Goal: Check status: Check status

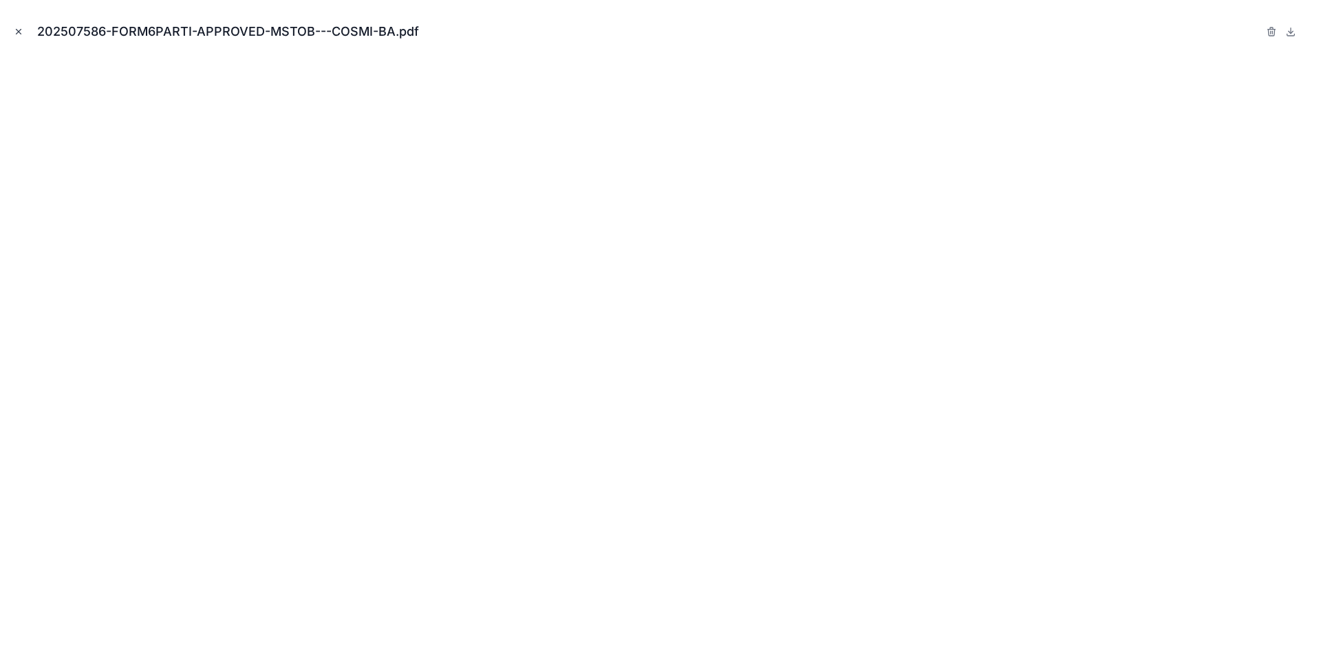
click at [17, 32] on icon "Close modal" at bounding box center [19, 32] width 10 height 10
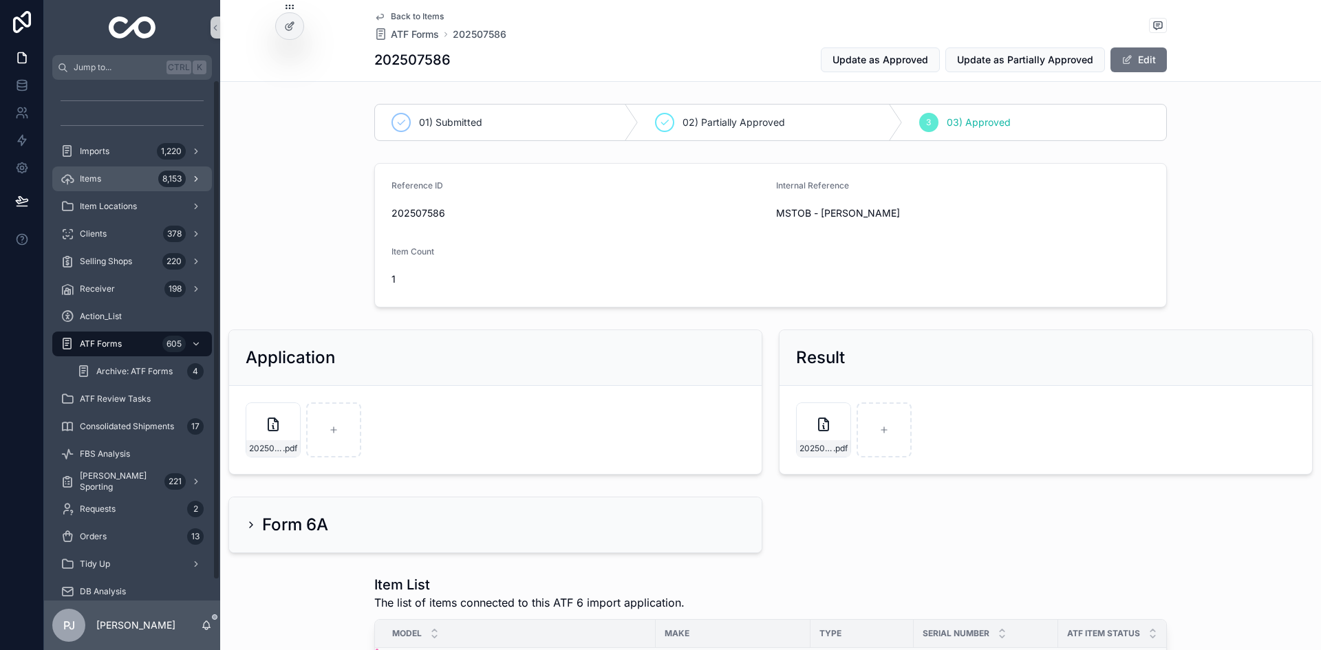
click at [107, 185] on div "Items 8,153" at bounding box center [132, 179] width 143 height 22
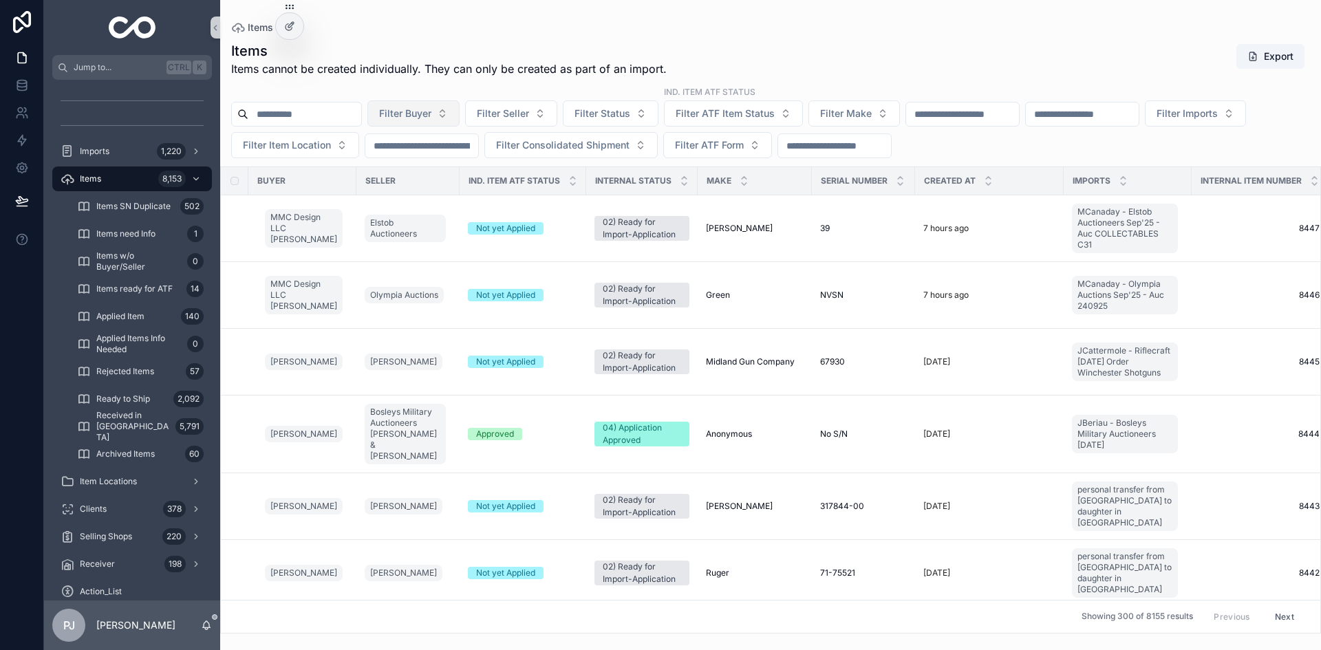
click at [453, 125] on button "Filter Buyer" at bounding box center [413, 113] width 92 height 26
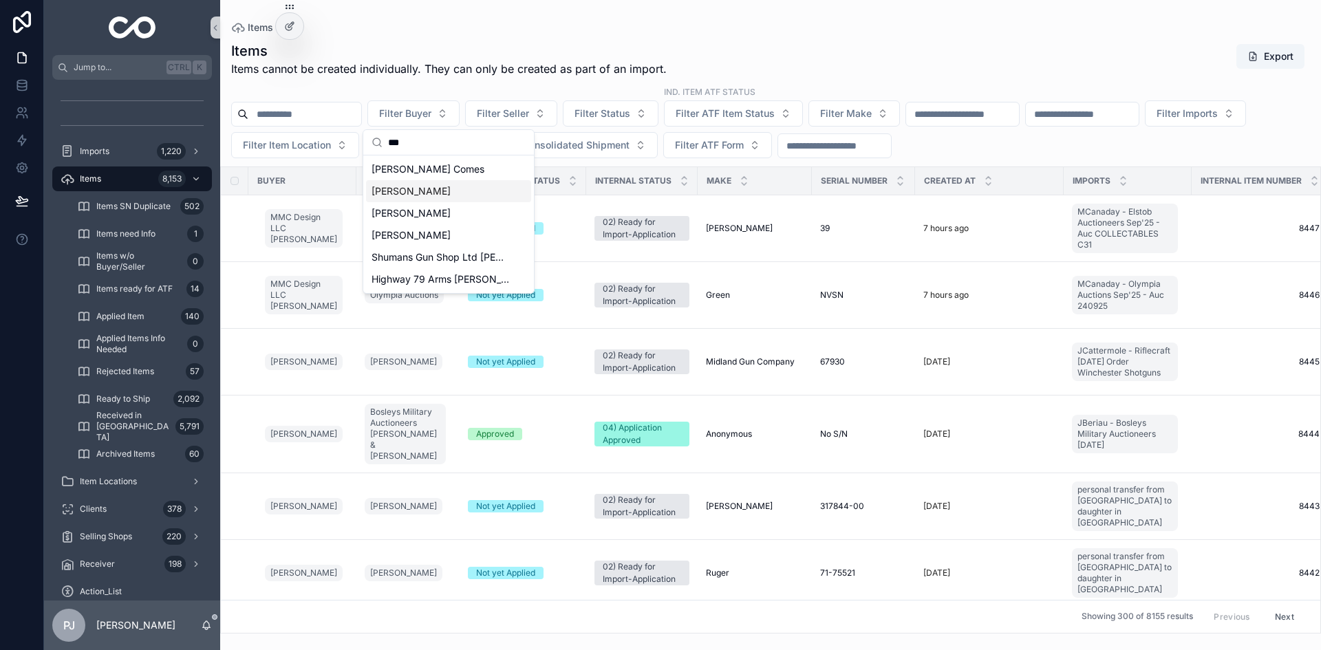
type input "***"
click at [449, 200] on div "[PERSON_NAME]" at bounding box center [448, 191] width 165 height 22
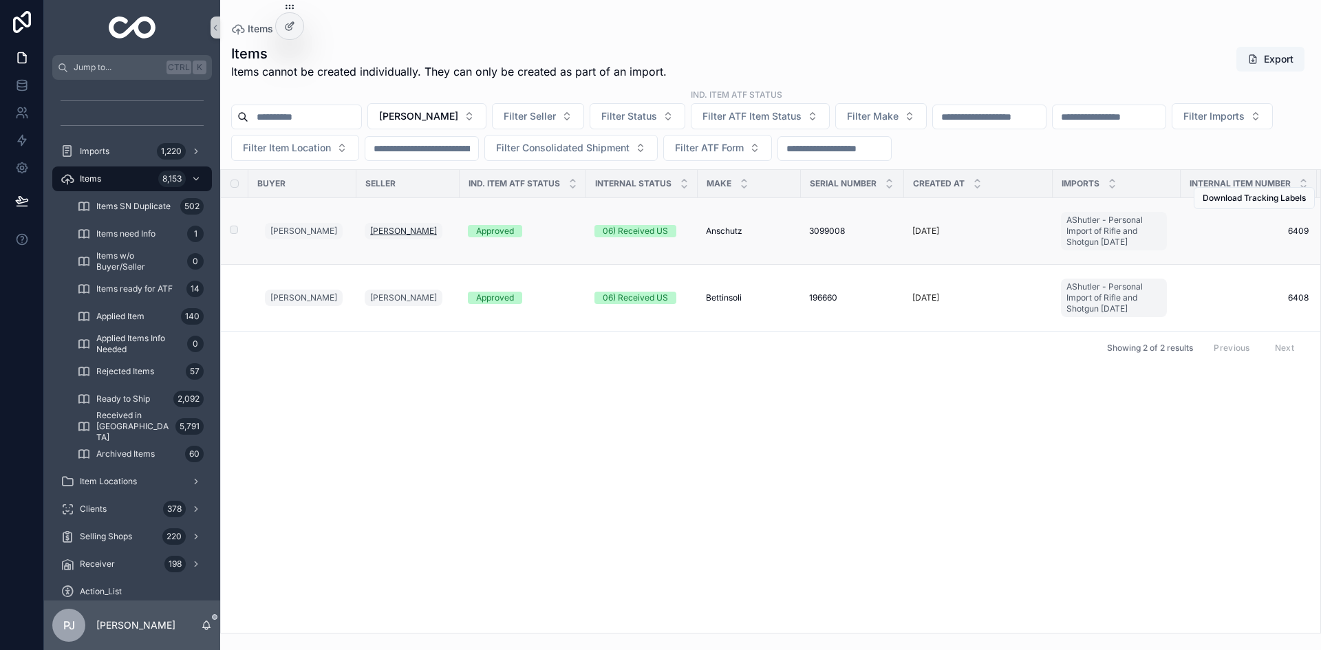
click at [398, 232] on span "[PERSON_NAME]" at bounding box center [403, 231] width 67 height 11
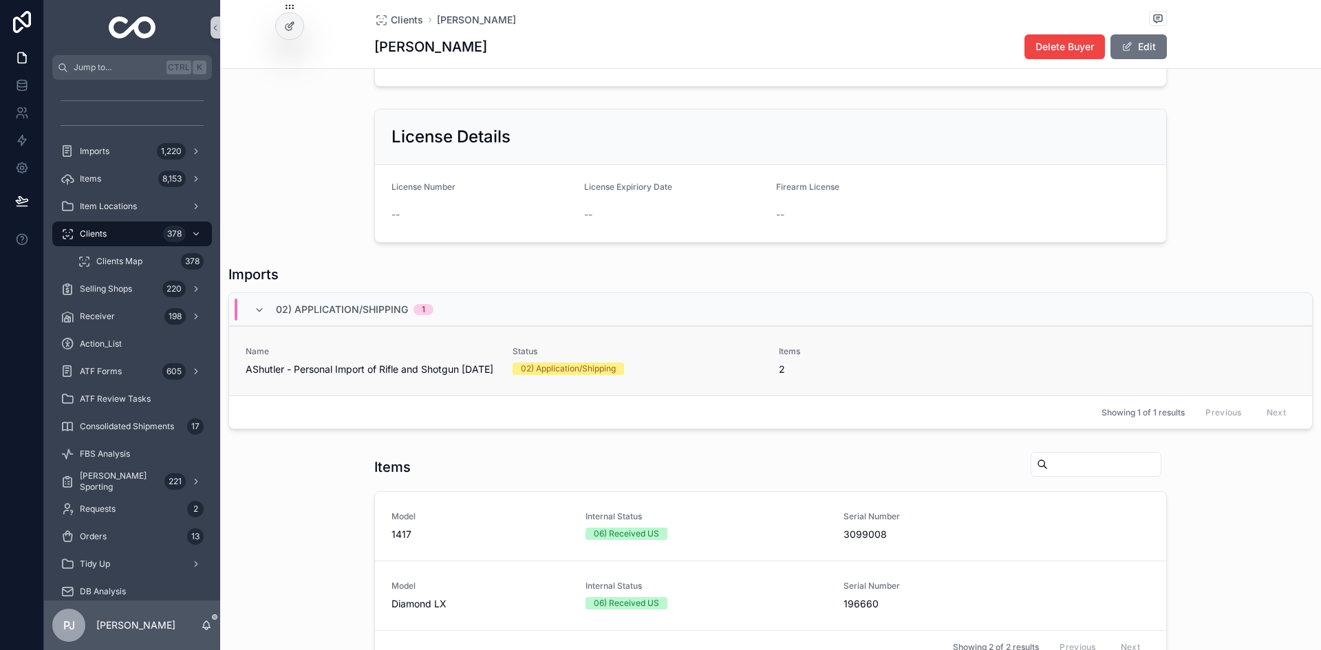
scroll to position [413, 0]
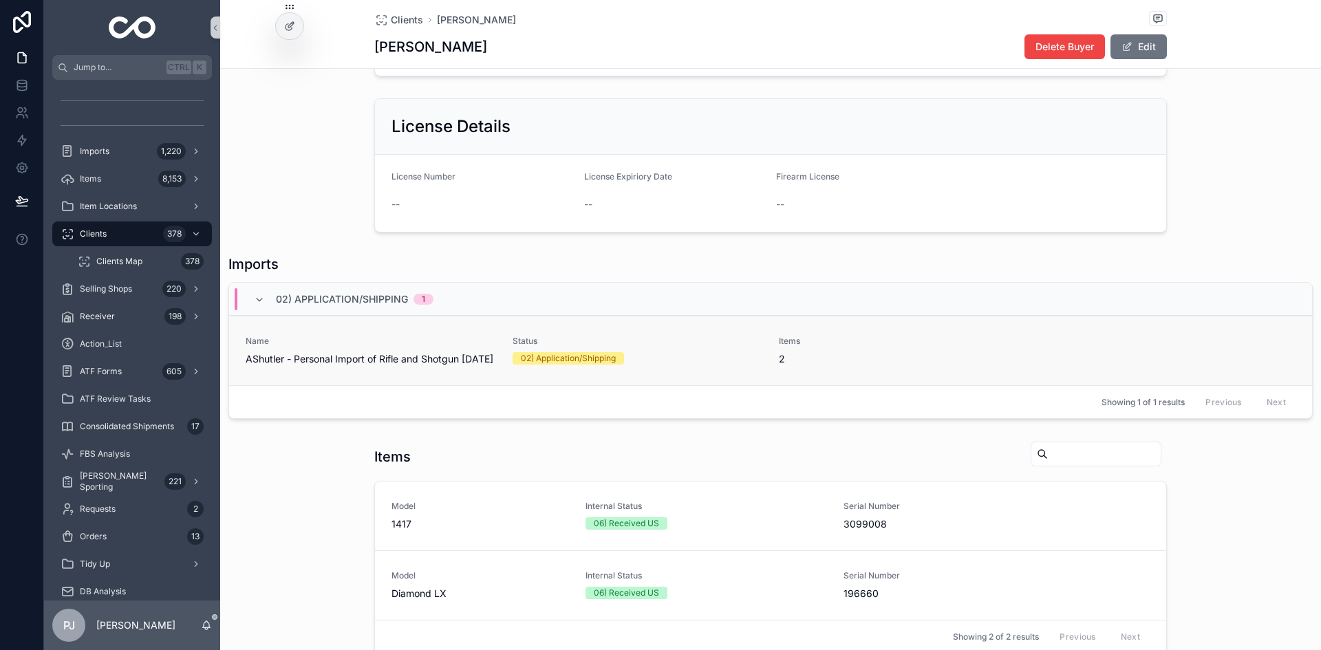
click at [600, 359] on div "02) Application/Shipping" at bounding box center [568, 358] width 95 height 12
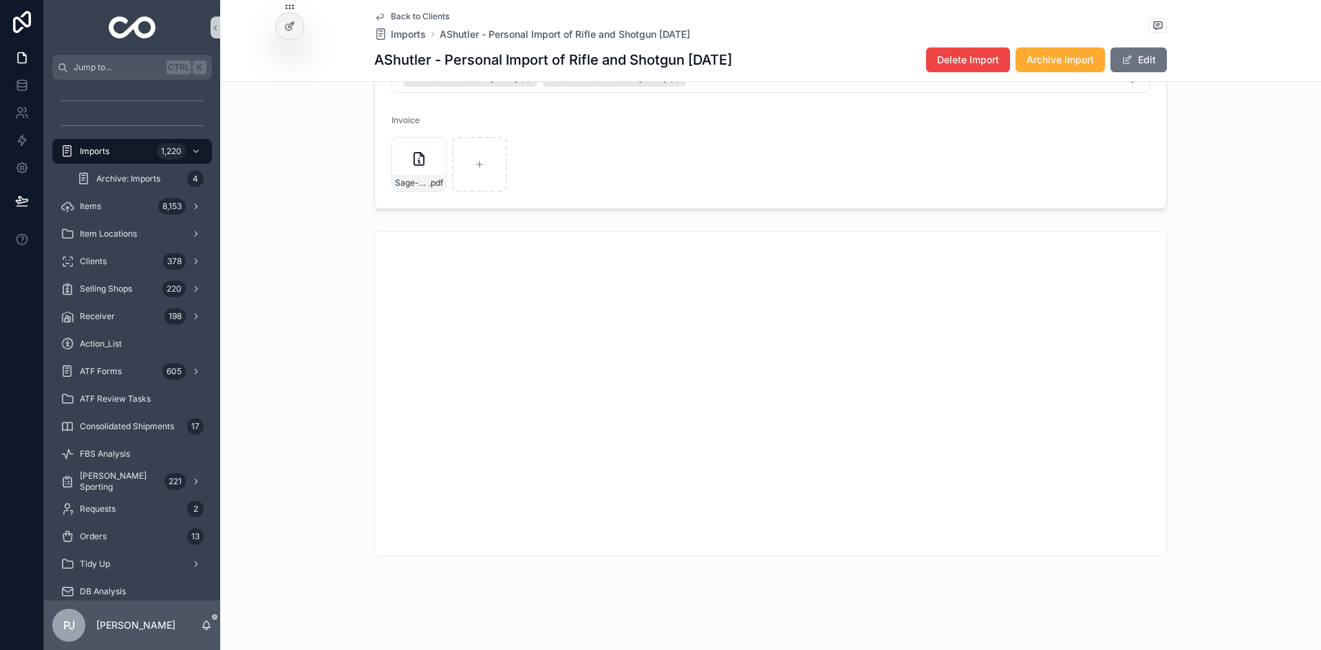
scroll to position [16, 0]
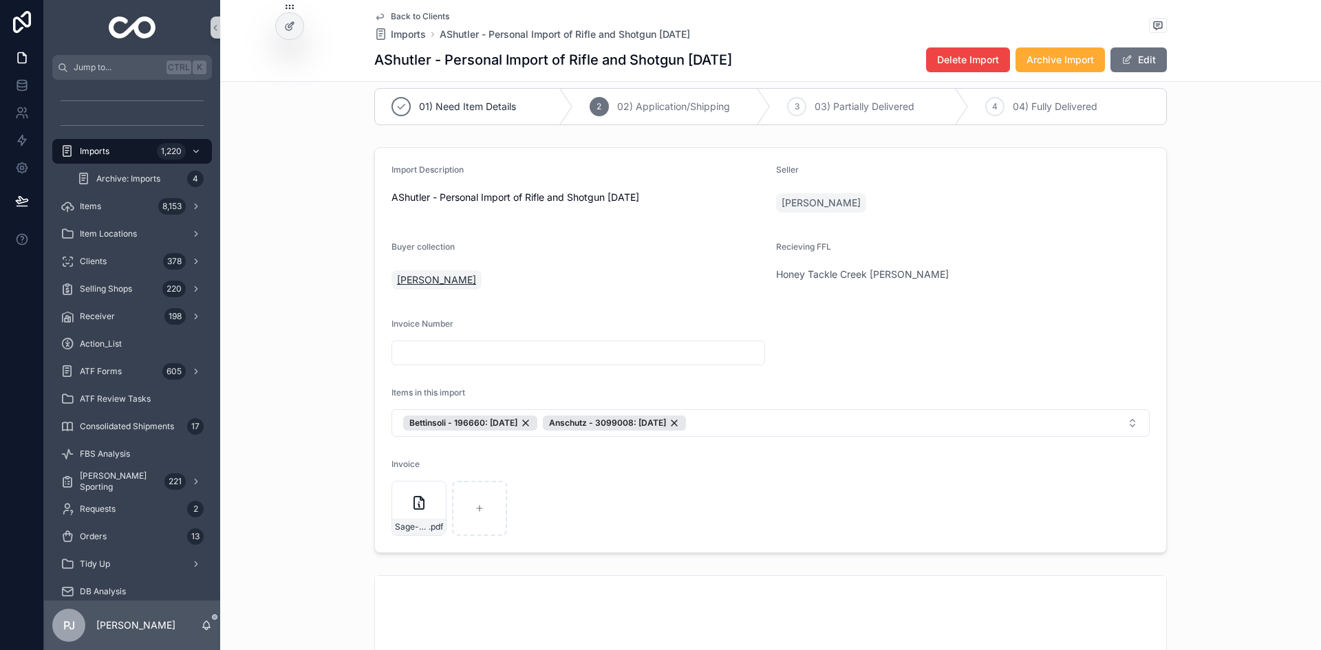
click at [429, 279] on span "[PERSON_NAME]" at bounding box center [436, 280] width 79 height 14
